Goal: Navigation & Orientation: Find specific page/section

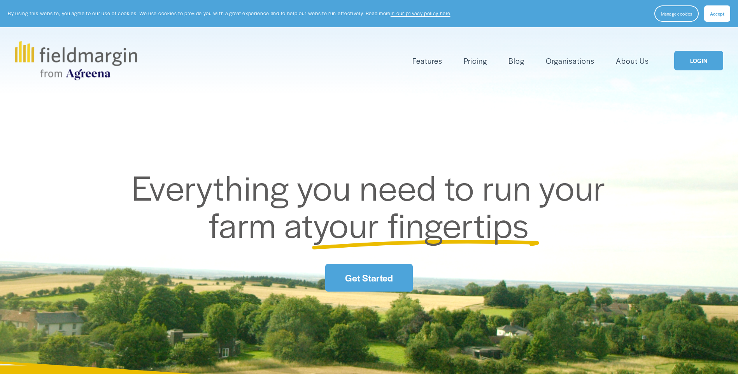
click at [692, 64] on link "LOGIN" at bounding box center [699, 61] width 49 height 20
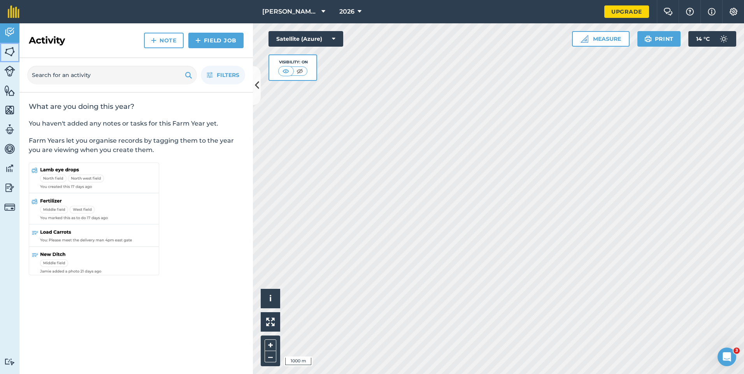
click at [10, 52] on img at bounding box center [9, 52] width 11 height 12
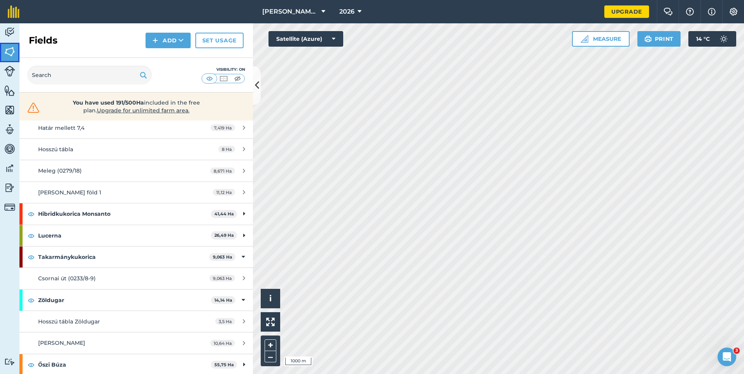
scroll to position [84, 0]
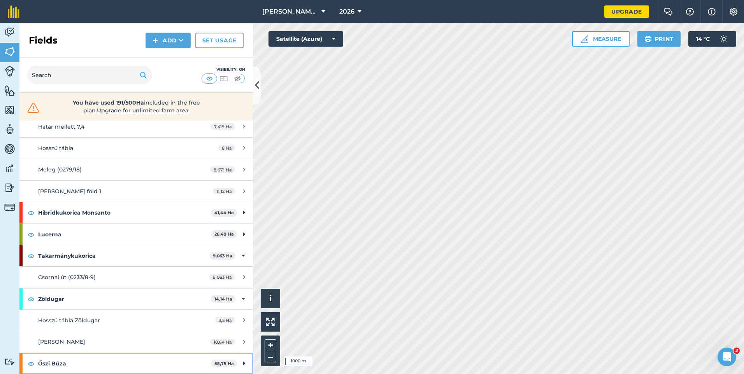
click at [243, 362] on icon at bounding box center [244, 364] width 2 height 9
